Goal: Entertainment & Leisure: Browse casually

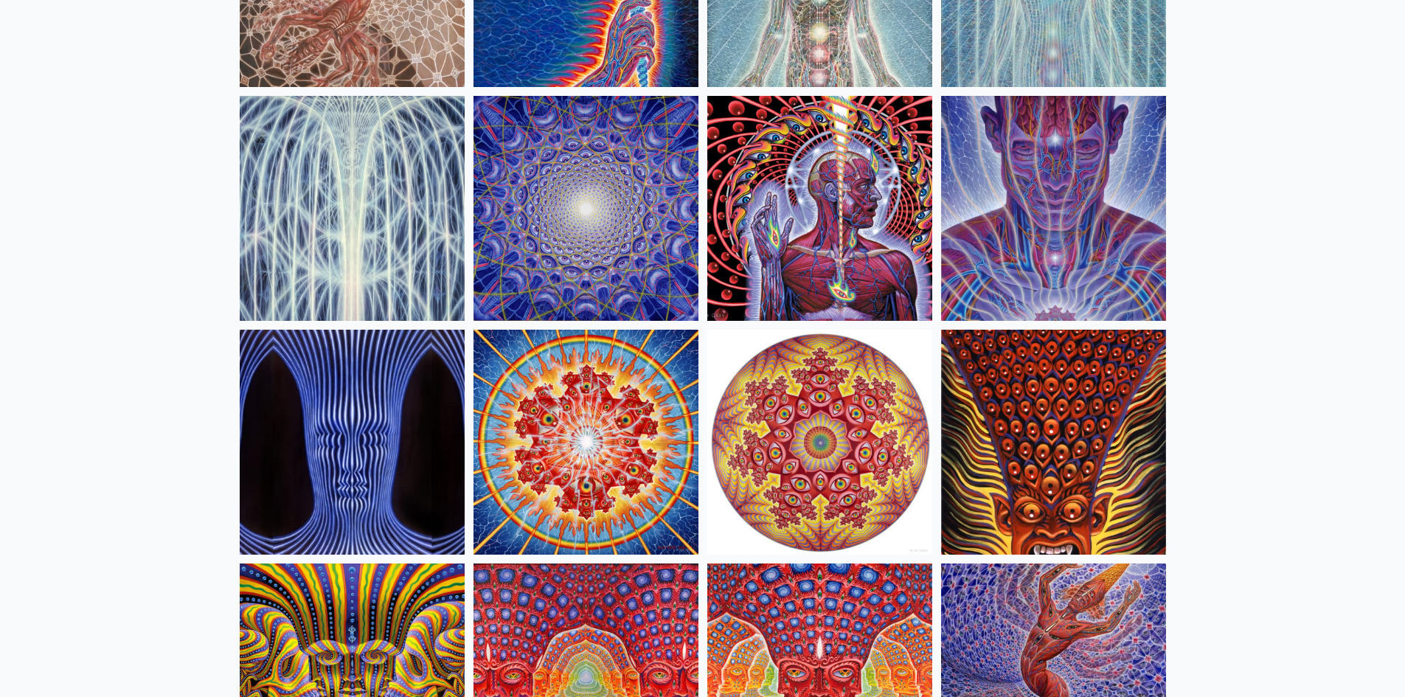
scroll to position [523, 0]
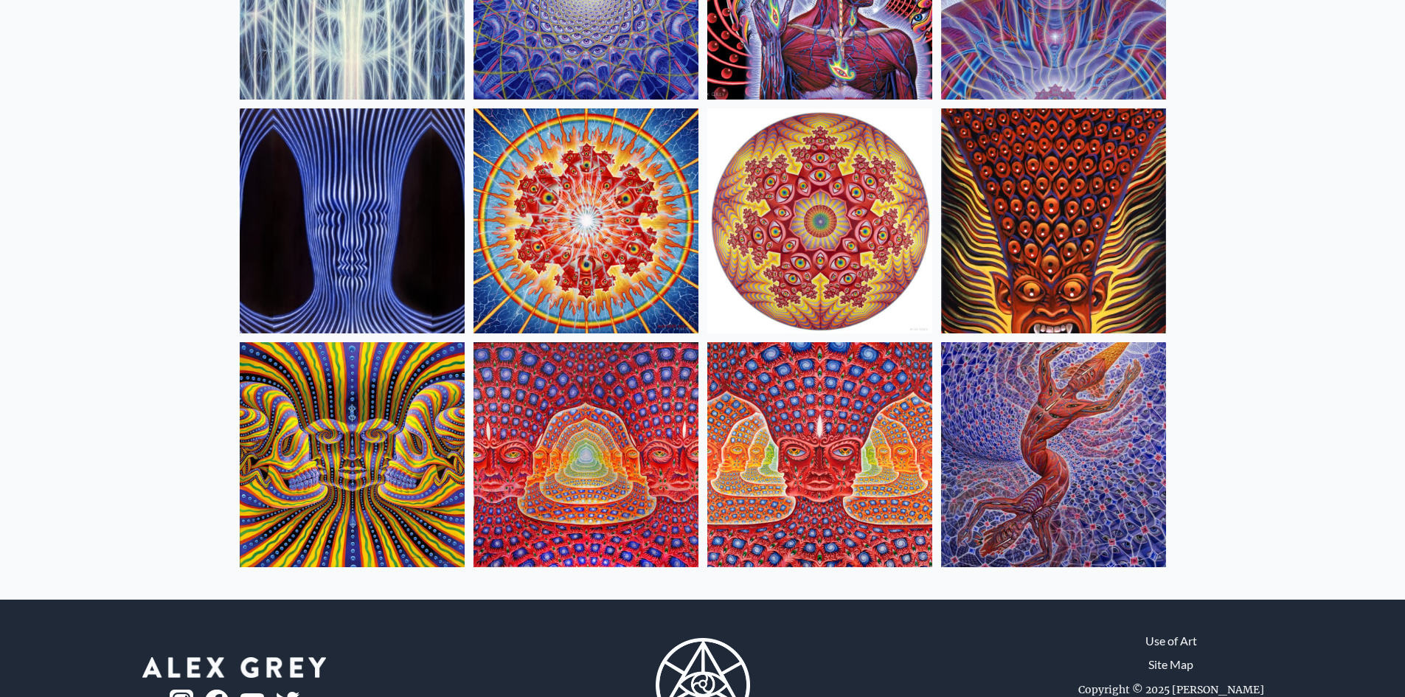
click at [602, 450] on img at bounding box center [585, 454] width 225 height 225
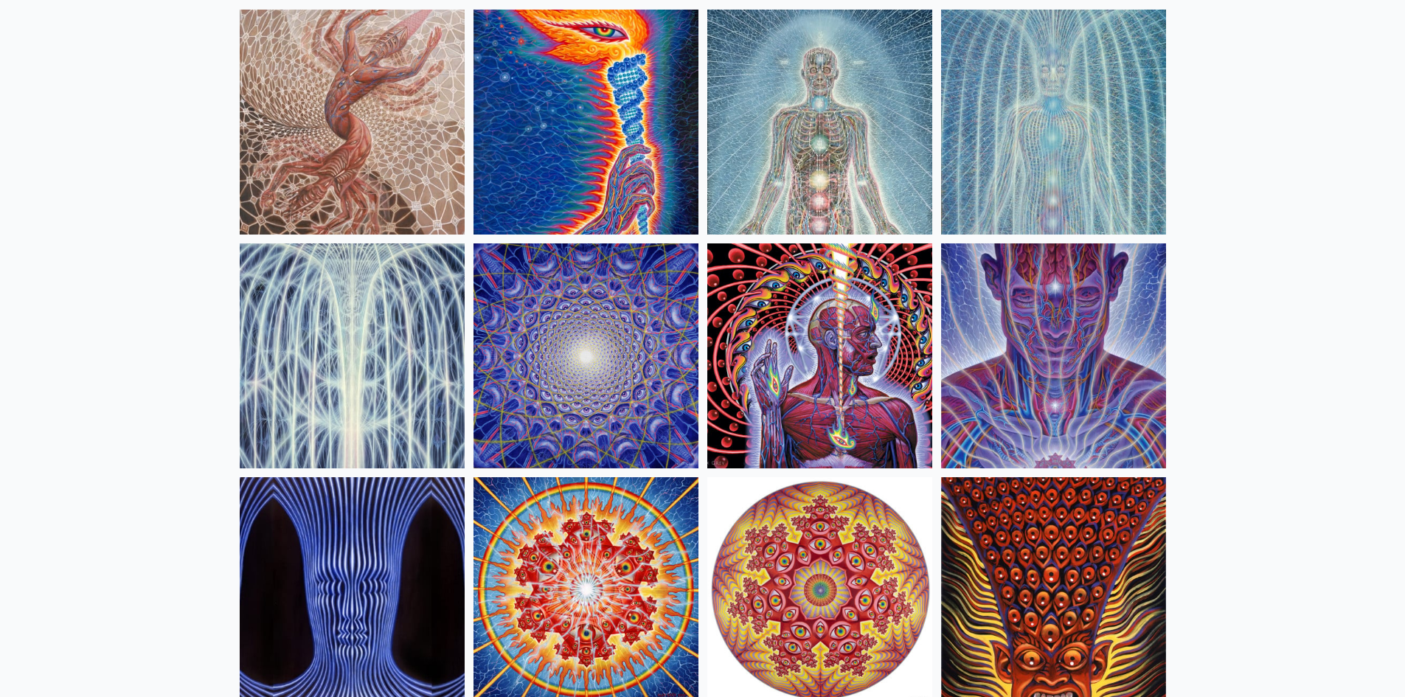
scroll to position [0, 0]
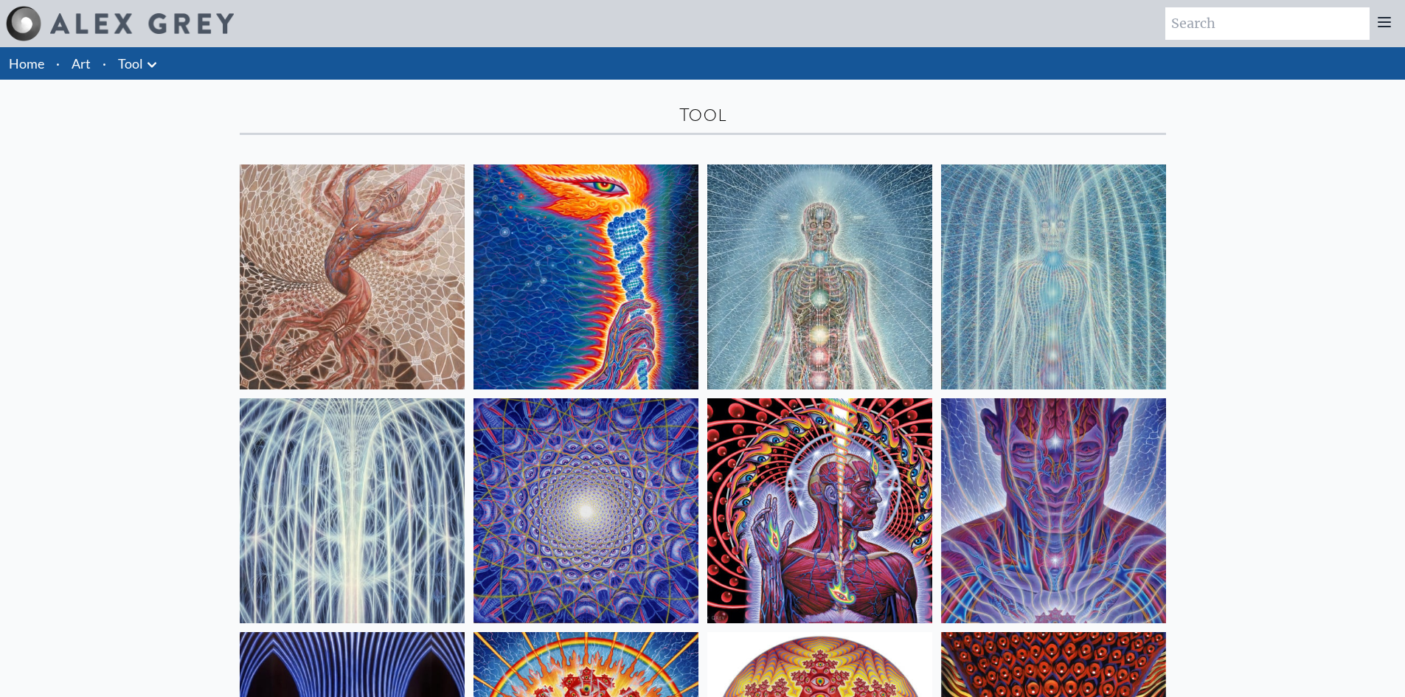
click at [613, 257] on img at bounding box center [585, 276] width 225 height 225
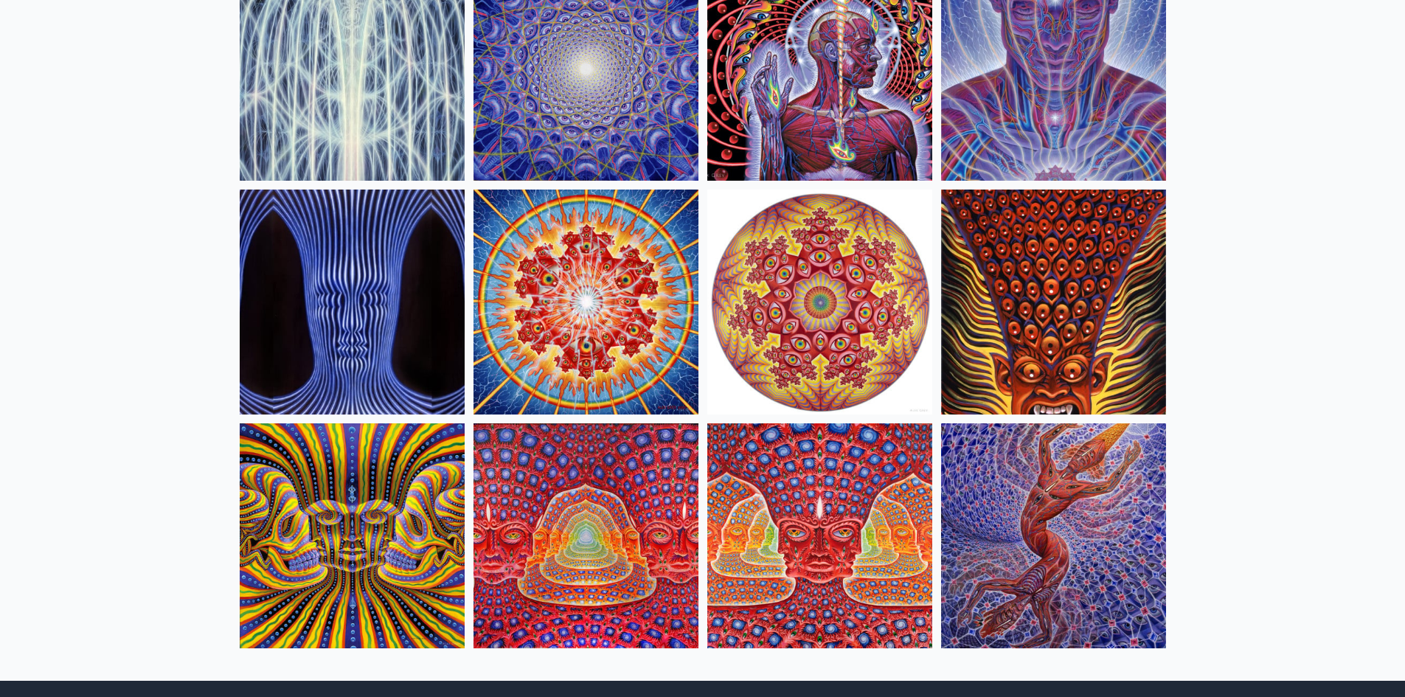
scroll to position [597, 0]
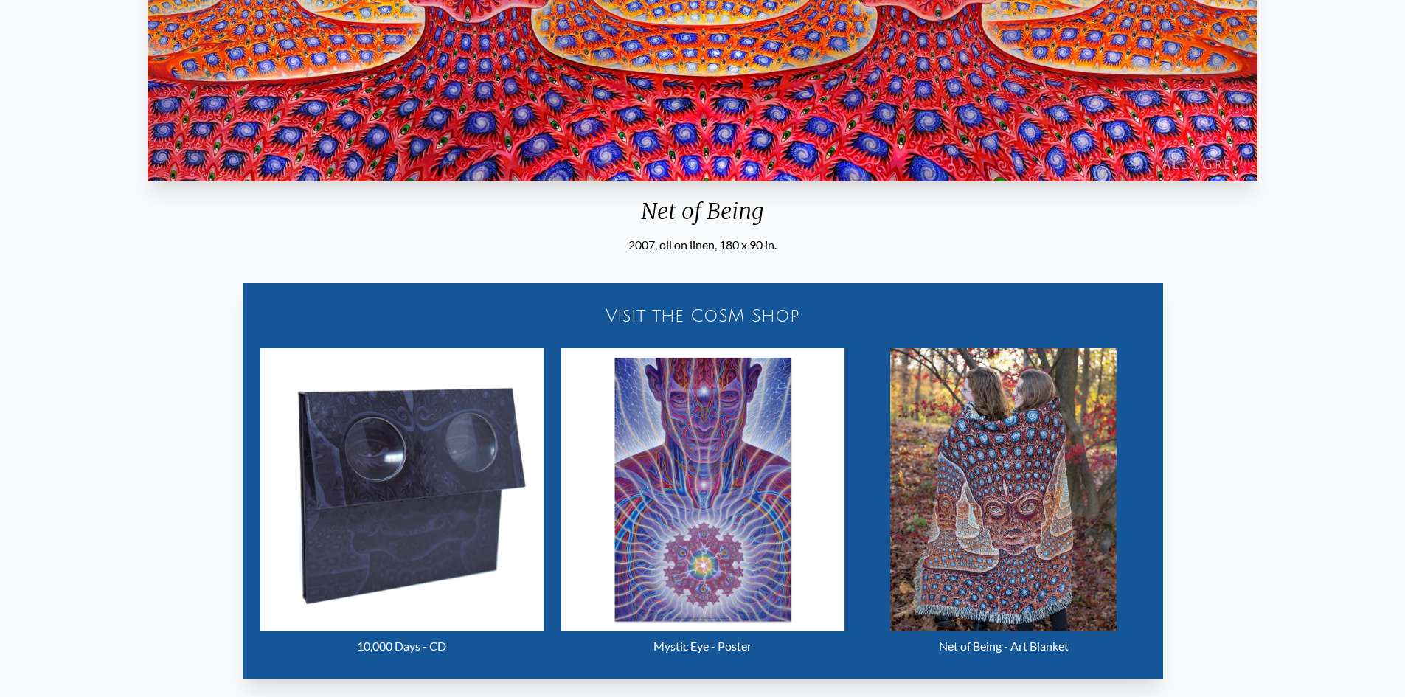
scroll to position [692, 0]
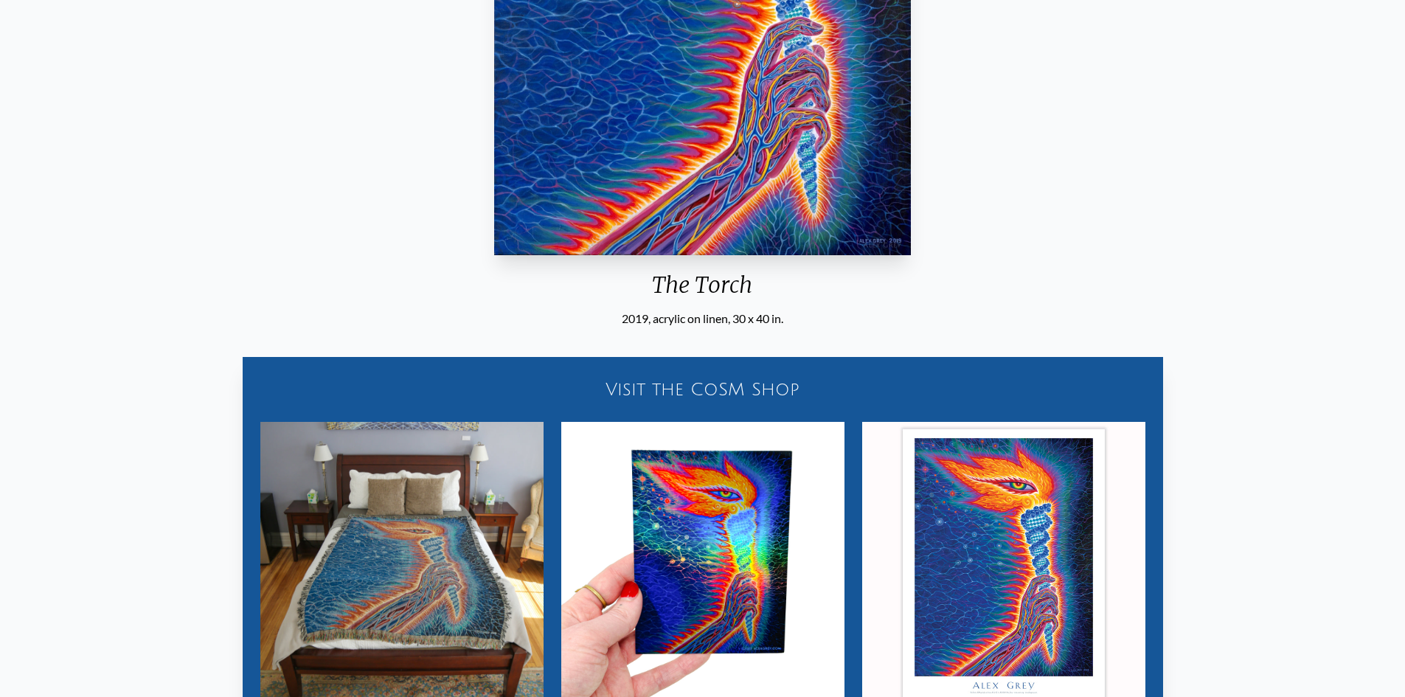
scroll to position [590, 0]
